Goal: Navigation & Orientation: Find specific page/section

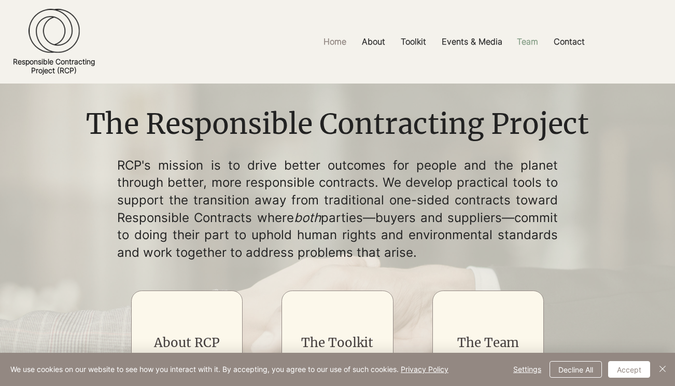
click at [530, 40] on p "Team" at bounding box center [528, 41] width 32 height 23
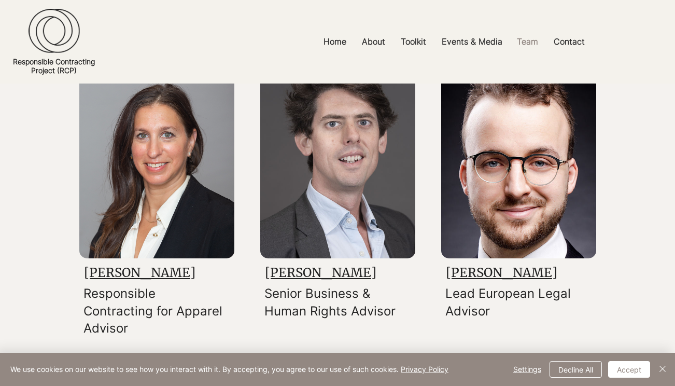
scroll to position [1057, 0]
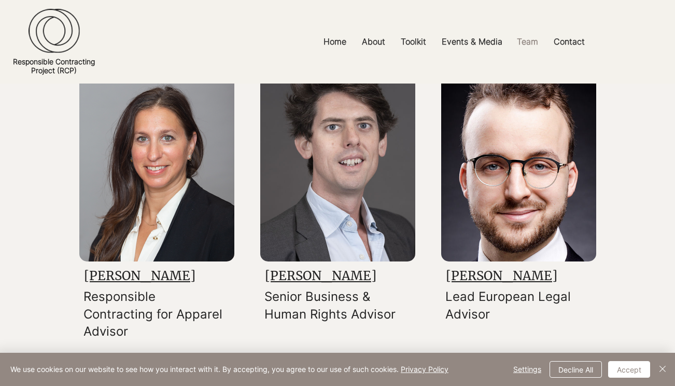
click at [307, 276] on link "[PERSON_NAME]" at bounding box center [321, 276] width 112 height 16
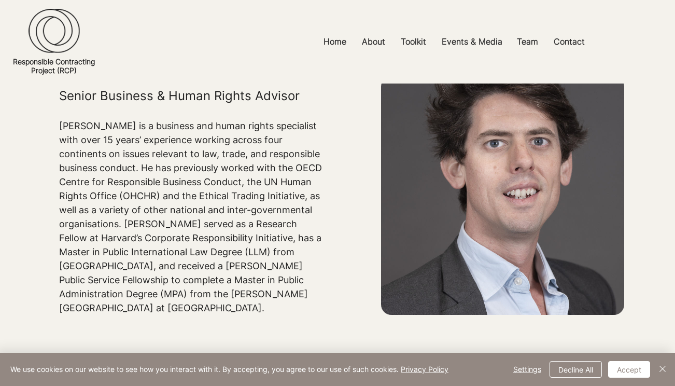
scroll to position [85, 0]
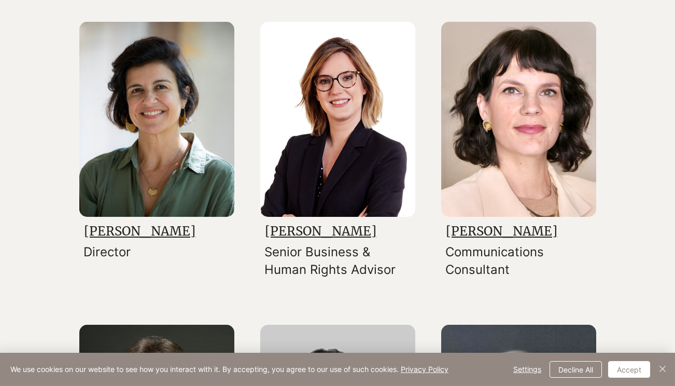
scroll to position [191, 0]
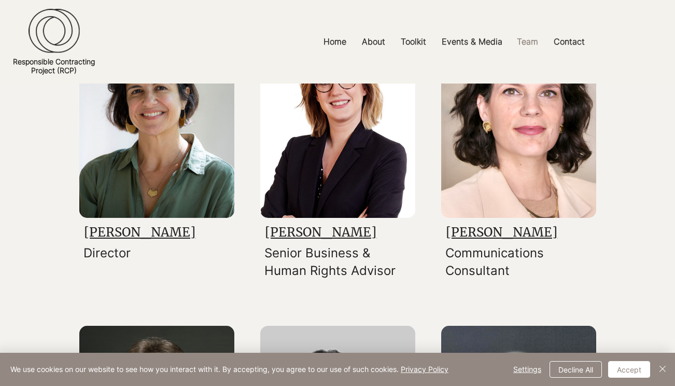
click at [101, 230] on link "[PERSON_NAME]" at bounding box center [140, 232] width 112 height 16
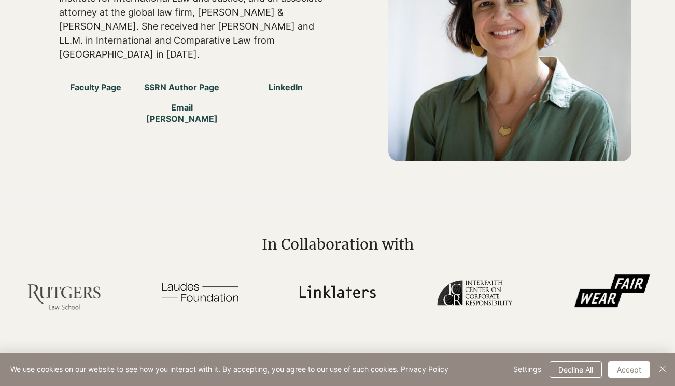
scroll to position [671, 0]
